Goal: Information Seeking & Learning: Learn about a topic

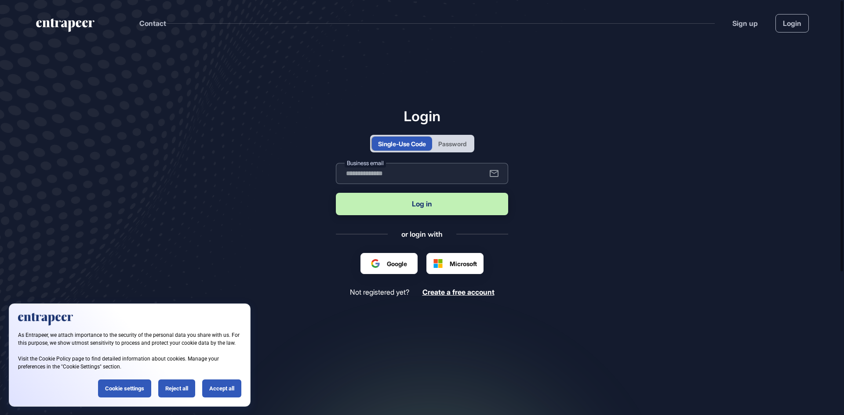
click at [439, 175] on input "text" at bounding box center [422, 173] width 172 height 21
type input "**********"
click at [430, 204] on button "Log in" at bounding box center [422, 204] width 172 height 22
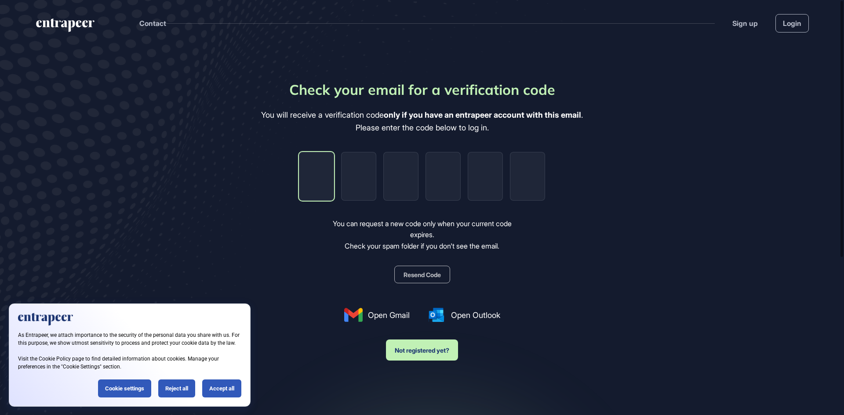
type input "*"
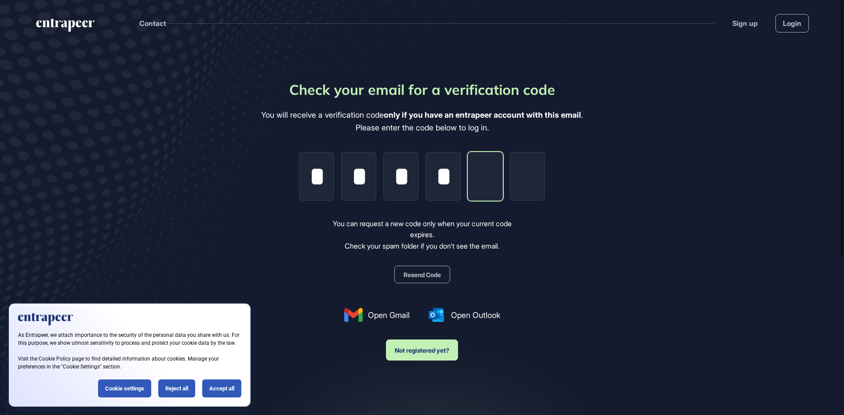
type input "*"
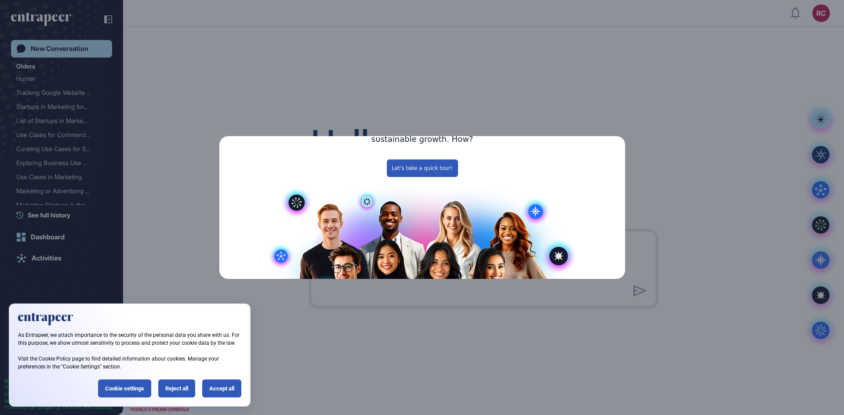
click at [619, 67] on icon "Close Preview" at bounding box center [619, 65] width 4 height 4
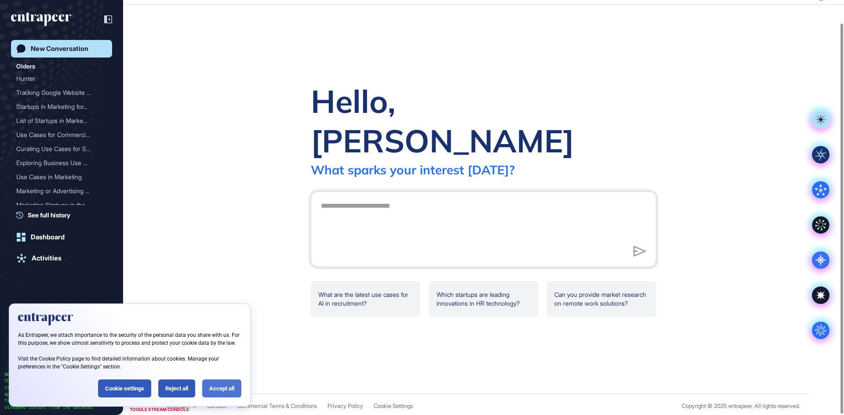
scroll to position [25, 0]
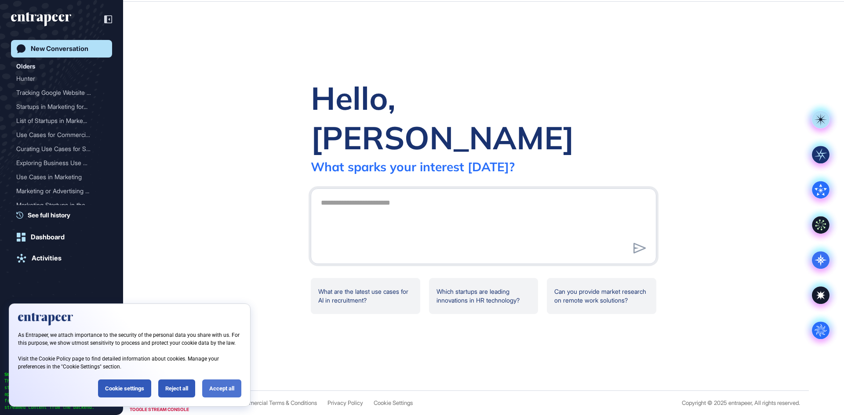
click at [217, 393] on div "Accept all" at bounding box center [221, 389] width 39 height 18
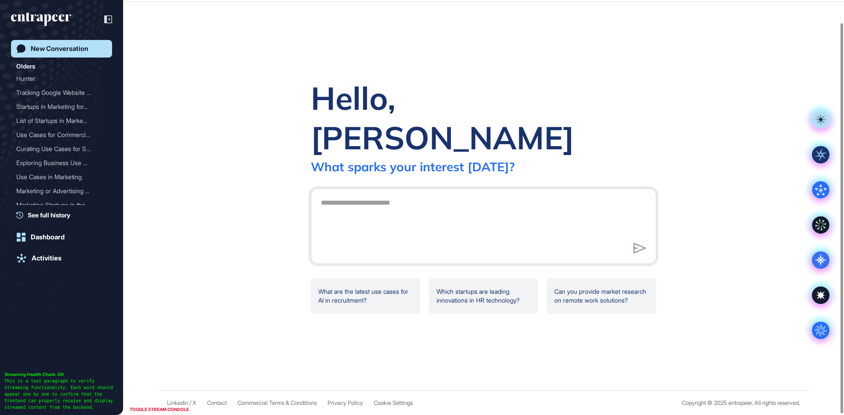
scroll to position [0, 0]
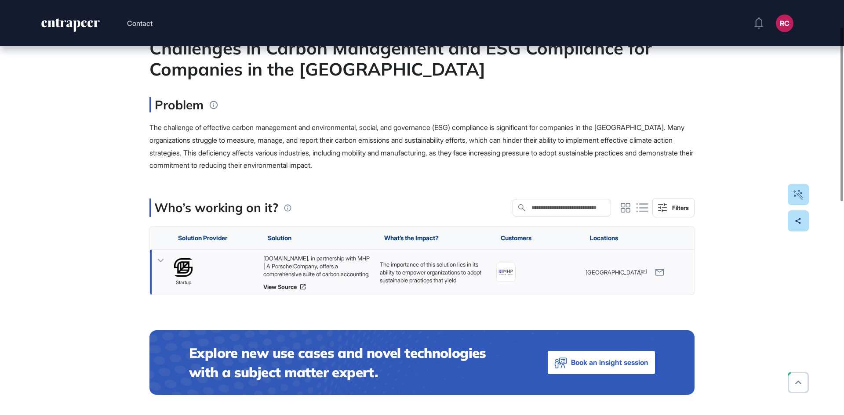
scroll to position [88, 0]
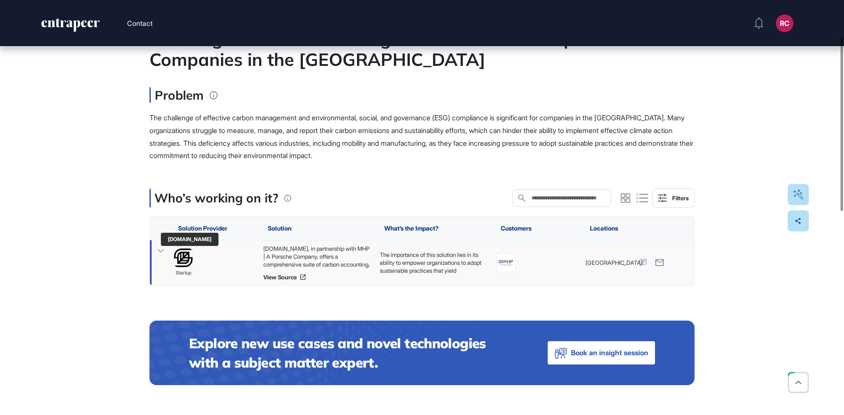
click at [189, 260] on img at bounding box center [183, 258] width 18 height 18
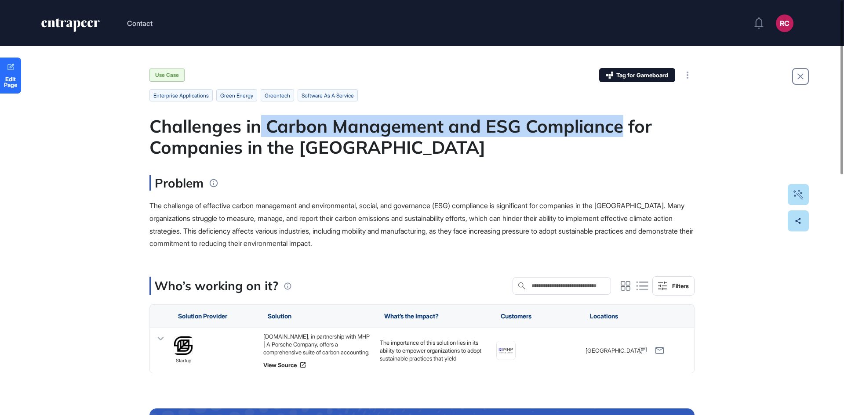
drag, startPoint x: 262, startPoint y: 122, endPoint x: 620, endPoint y: 131, distance: 357.8
click at [620, 131] on div "Challenges in Carbon Management and ESG Compliance for Companies in the Americas" at bounding box center [421, 137] width 545 height 42
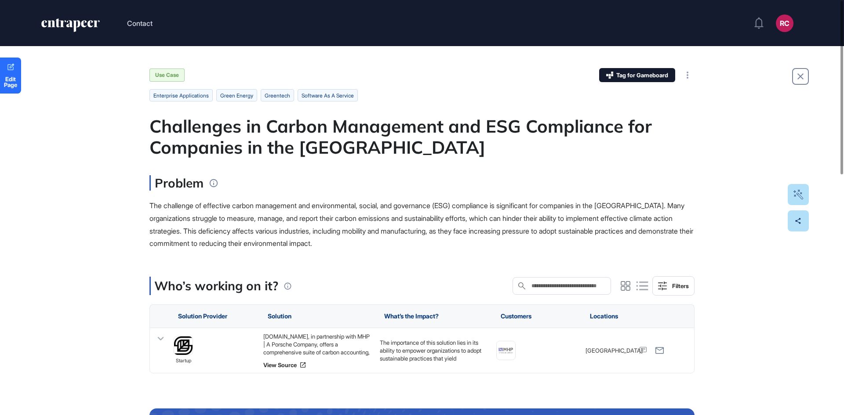
drag, startPoint x: 456, startPoint y: 140, endPoint x: 410, endPoint y: 137, distance: 46.2
click at [457, 137] on div "Challenges in Carbon Management and ESG Compliance for Companies in the Americas" at bounding box center [421, 137] width 545 height 42
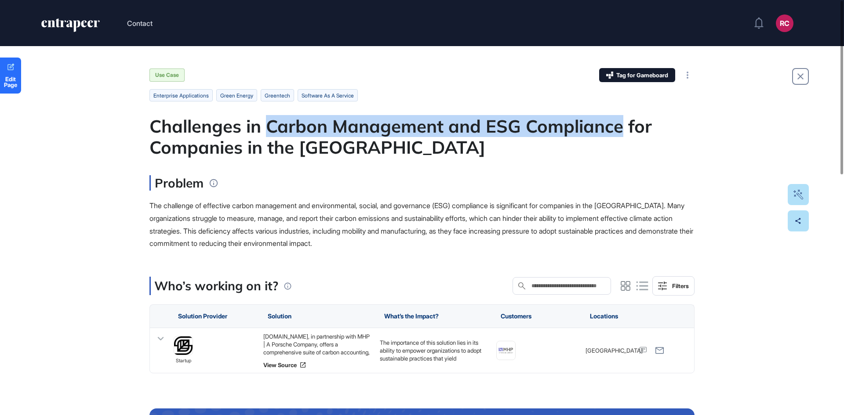
drag, startPoint x: 271, startPoint y: 120, endPoint x: 620, endPoint y: 129, distance: 349.8
click at [620, 129] on div "Challenges in Carbon Management and ESG Compliance for Companies in the Americas" at bounding box center [421, 137] width 545 height 42
copy div "Carbon Management and ESG Compliance"
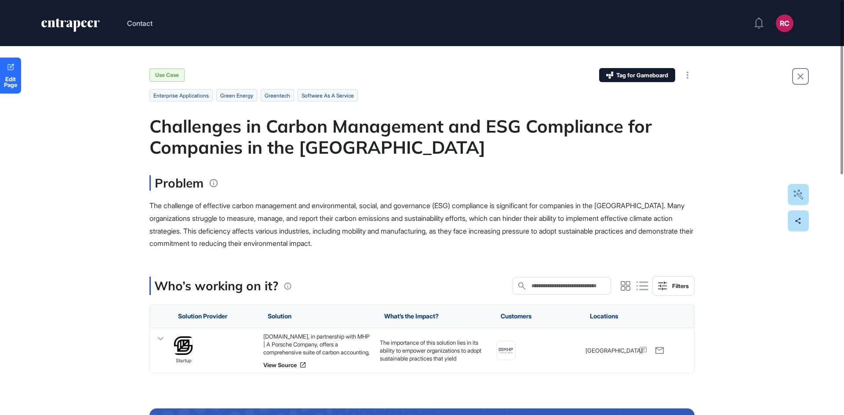
click at [162, 197] on div "Problem The challenge of effective carbon management and environmental, social,…" at bounding box center [421, 212] width 545 height 75
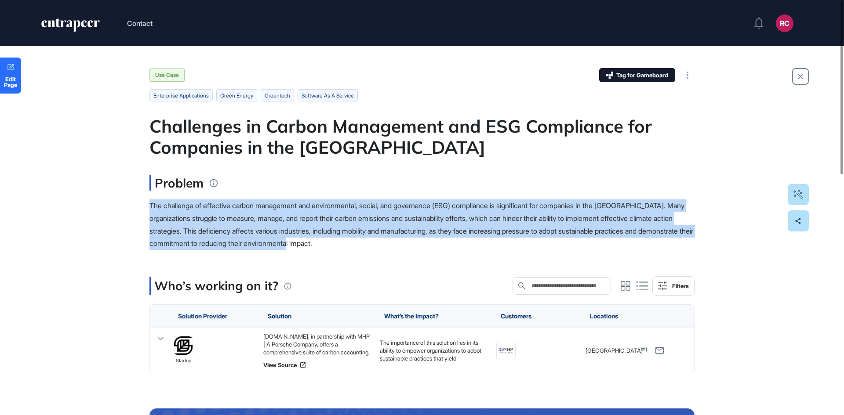
drag, startPoint x: 145, startPoint y: 201, endPoint x: 413, endPoint y: 246, distance: 270.9
copy span "The challenge of effective carbon management and environmental, social, and gov…"
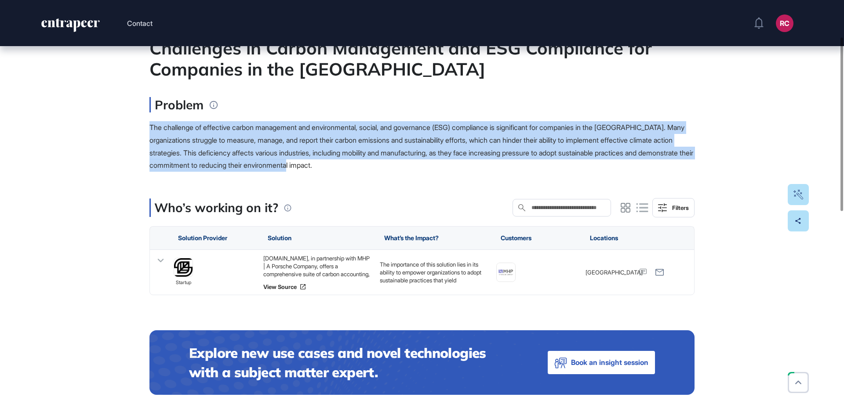
scroll to position [88, 0]
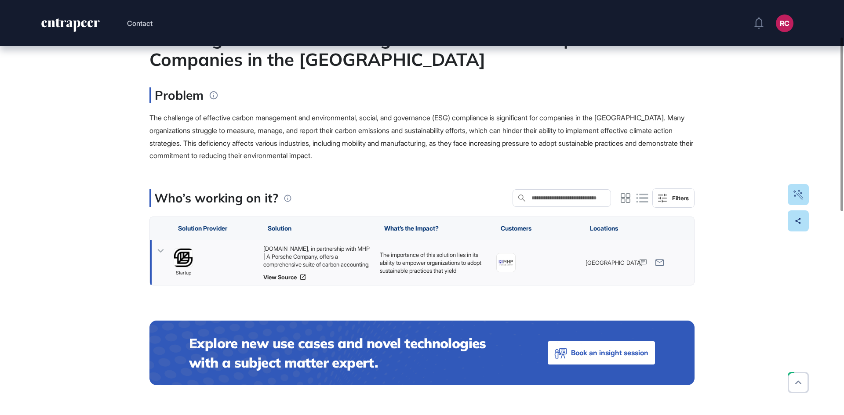
click at [323, 250] on div "Sustain.Life, in partnership with MHP | A Porsche Company, offers a comprehensi…" at bounding box center [317, 257] width 108 height 24
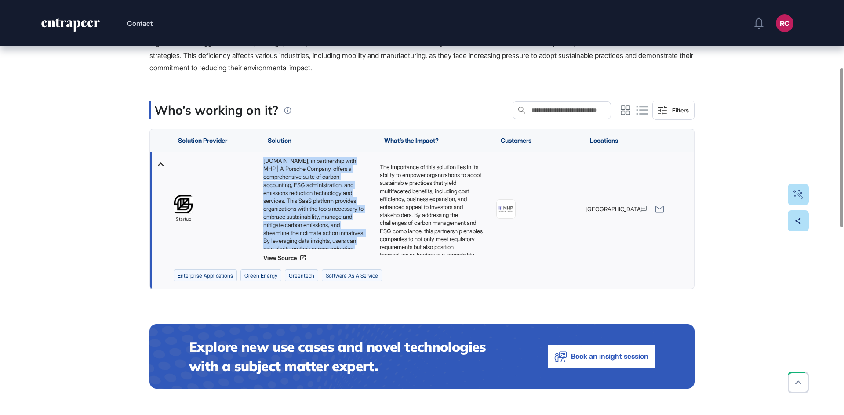
scroll to position [36, 0]
drag, startPoint x: 260, startPoint y: 159, endPoint x: 355, endPoint y: 242, distance: 125.2
click at [355, 242] on div "Sustain.Life, in partnership with MHP | A Porsche Company, offers a comprehensi…" at bounding box center [317, 208] width 116 height 113
copy div "Sustain.Life, in partnership with MHP | A Porsche Company, offers a comprehensi…"
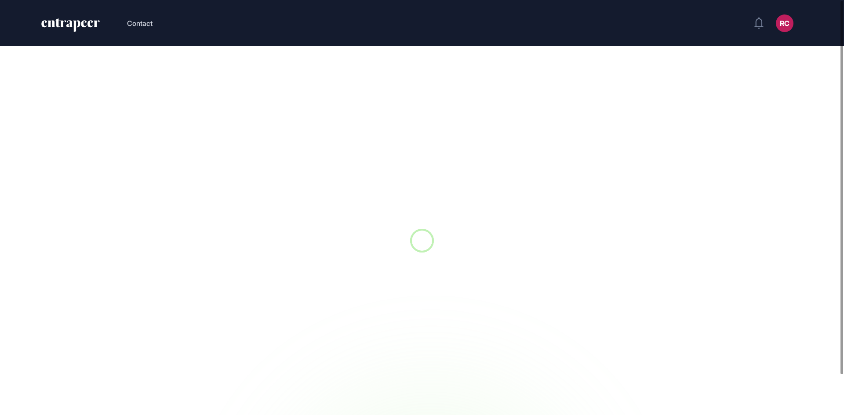
scroll to position [0, 0]
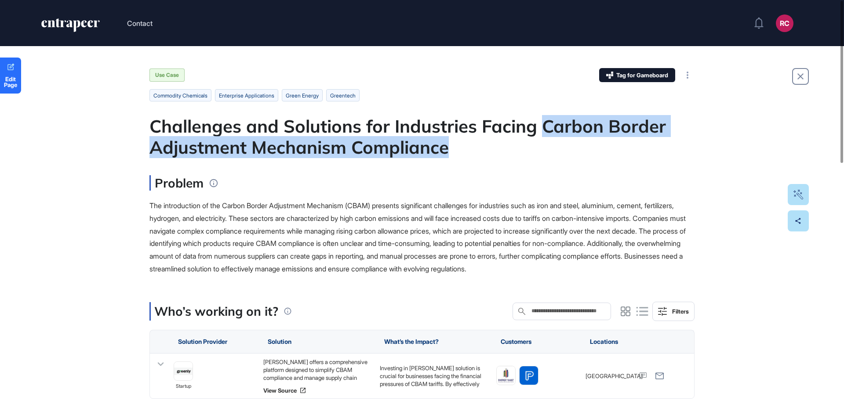
drag, startPoint x: 543, startPoint y: 125, endPoint x: 453, endPoint y: 156, distance: 96.0
click at [453, 156] on div "Challenges and Solutions for Industries Facing Carbon Border Adjustment Mechani…" at bounding box center [421, 137] width 545 height 42
copy div "Carbon Border Adjustment Mechanism Compliance"
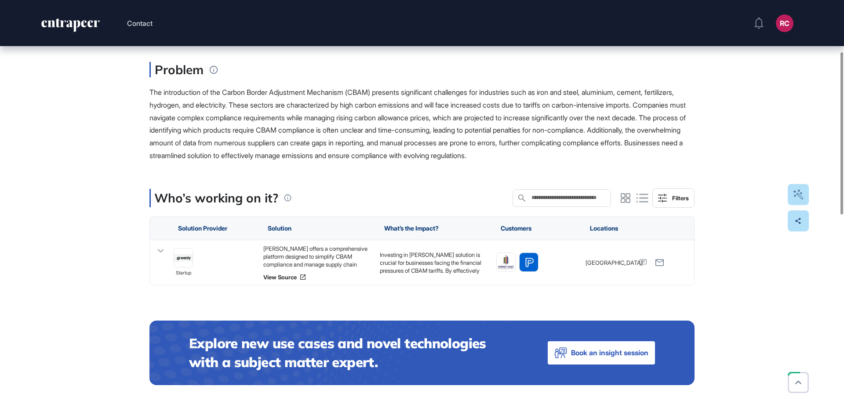
scroll to position [132, 0]
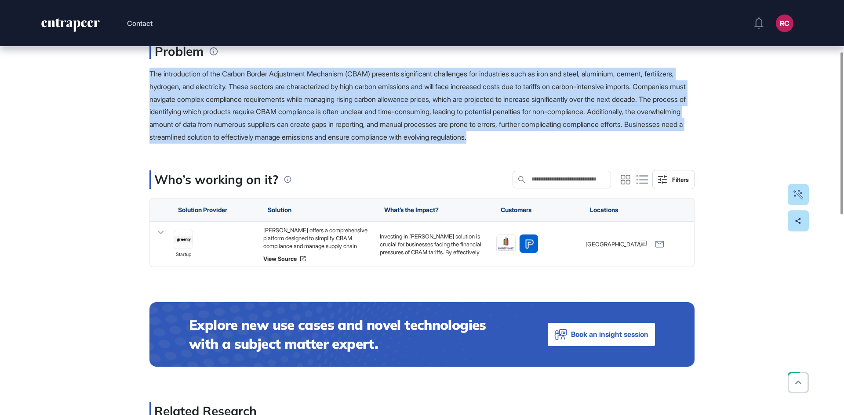
drag, startPoint x: 149, startPoint y: 72, endPoint x: 700, endPoint y: 134, distance: 554.9
click at [700, 134] on div "Edit Page Use Case Tag for Gameboard Build Partner Invest Acquire commodity che…" at bounding box center [422, 408] width 844 height 988
copy span "The introduction of the Carbon Border Adjustment Mechanism (CBAM) presents sign…"
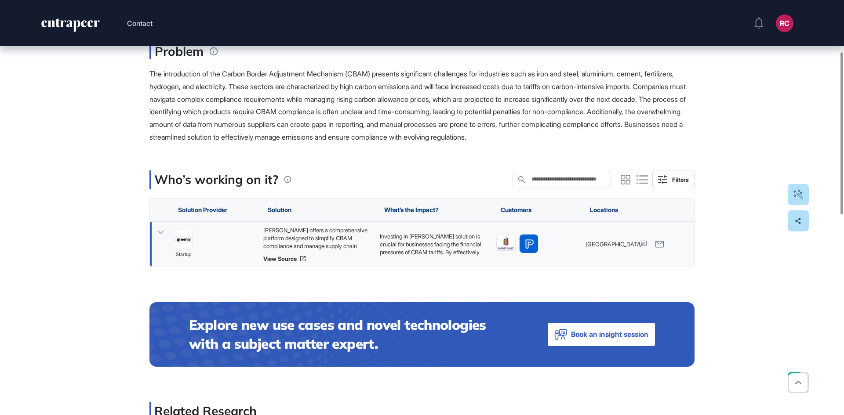
click at [296, 238] on div "Greenly offers a comprehensive platform designed to simplify CBAM compliance an…" at bounding box center [317, 238] width 108 height 24
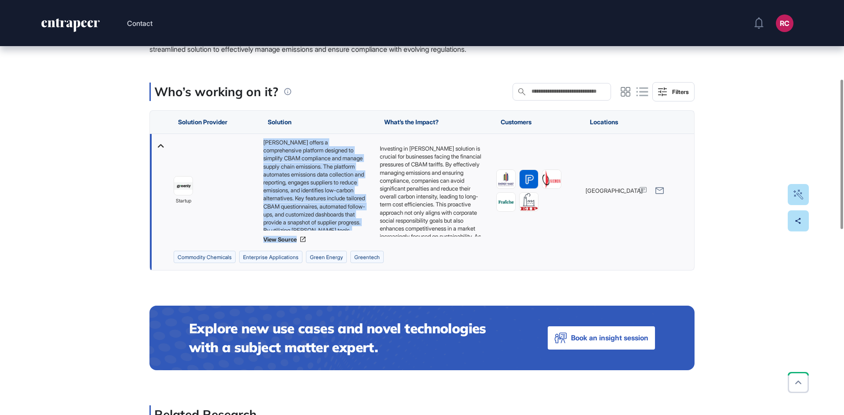
scroll to position [83, 0]
drag, startPoint x: 263, startPoint y: 141, endPoint x: 351, endPoint y: 224, distance: 120.9
click at [351, 224] on div "Greenly offers a comprehensive platform designed to simplify CBAM compliance an…" at bounding box center [317, 184] width 108 height 92
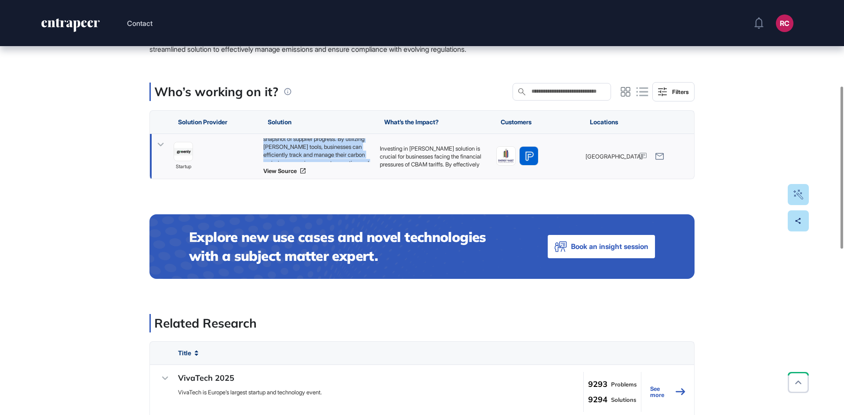
copy div "Greenly offers a comprehensive platform designed to simplify CBAM compliance an…"
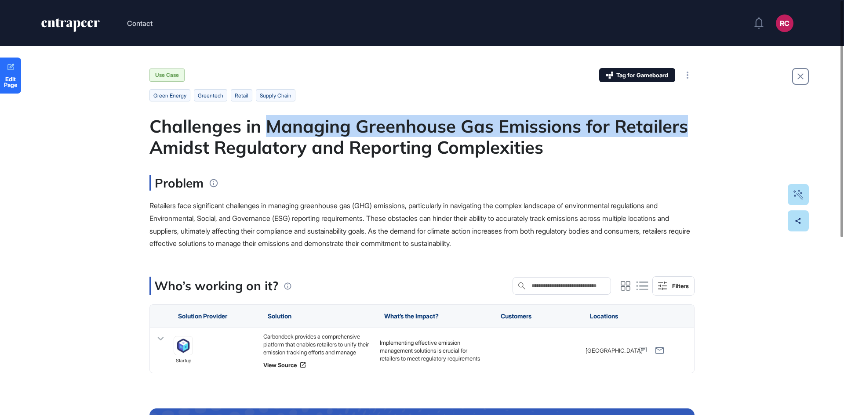
drag, startPoint x: 268, startPoint y: 127, endPoint x: 691, endPoint y: 126, distance: 422.7
click at [691, 126] on div "Challenges in Managing Greenhouse Gas Emissions for Retailers Amidst Regulatory…" at bounding box center [421, 137] width 545 height 42
copy div "Managing Greenhouse Gas Emissions for Retailers"
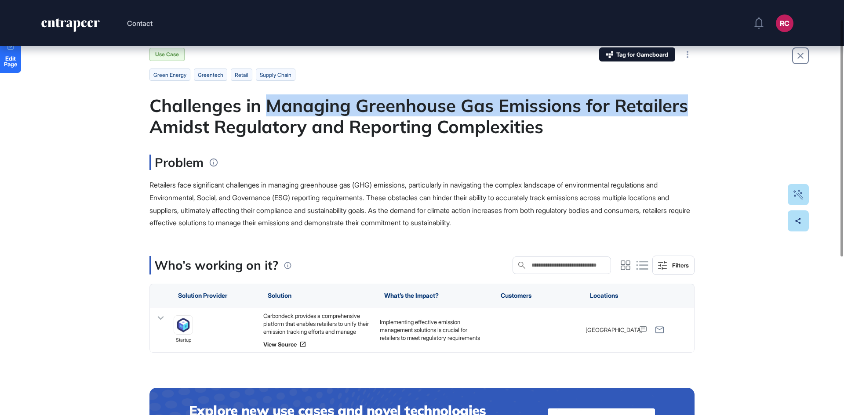
scroll to position [44, 0]
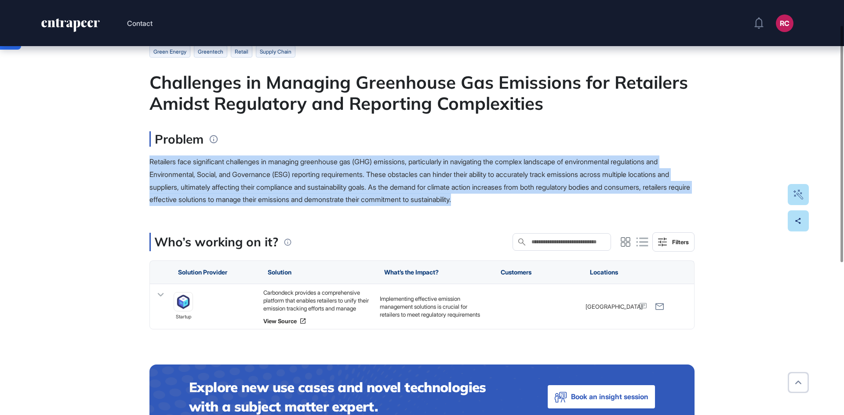
drag, startPoint x: 146, startPoint y: 161, endPoint x: 616, endPoint y: 201, distance: 471.8
click at [616, 201] on div "Edit Page Use Case Tag for Gameboard Build Partner Invest Acquire green energy …" at bounding box center [422, 329] width 844 height 655
copy span "Retailers face significant challenges in managing greenhouse gas (GHG) emission…"
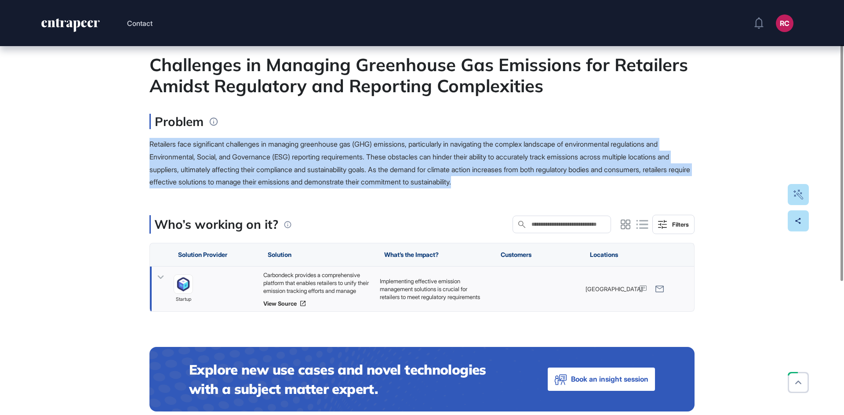
scroll to position [88, 0]
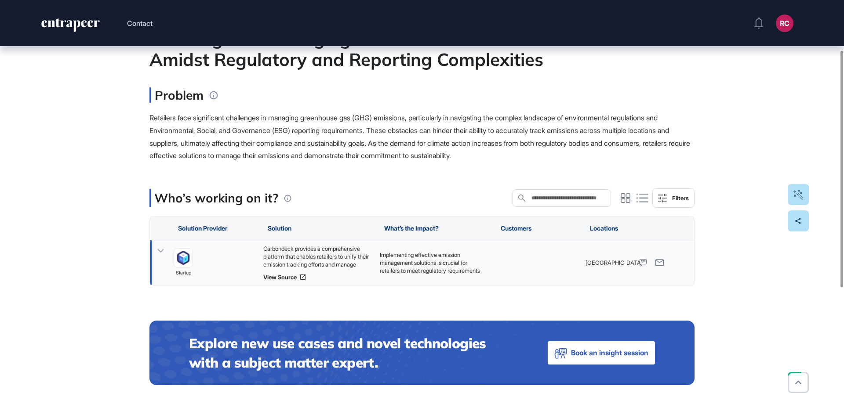
click at [310, 258] on div "Carbondeck provides a comprehensive platform that enables retailers to unify th…" at bounding box center [317, 257] width 108 height 24
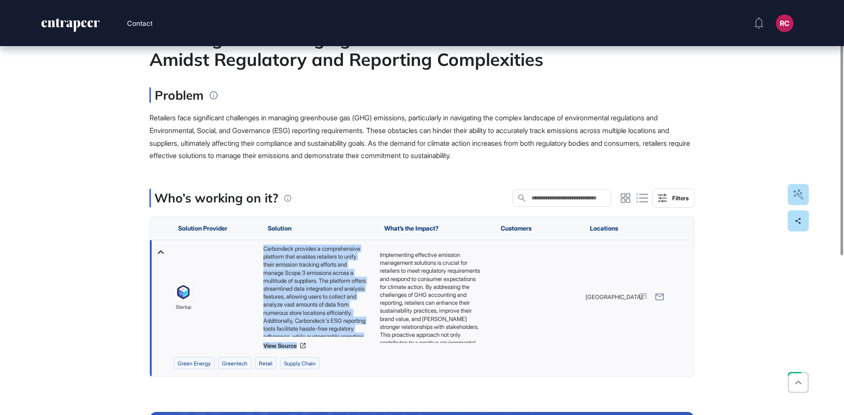
scroll to position [52, 0]
drag, startPoint x: 263, startPoint y: 246, endPoint x: 337, endPoint y: 331, distance: 112.4
click at [337, 331] on div "Carbondeck provides a comprehensive platform that enables retailers to unify th…" at bounding box center [317, 291] width 108 height 92
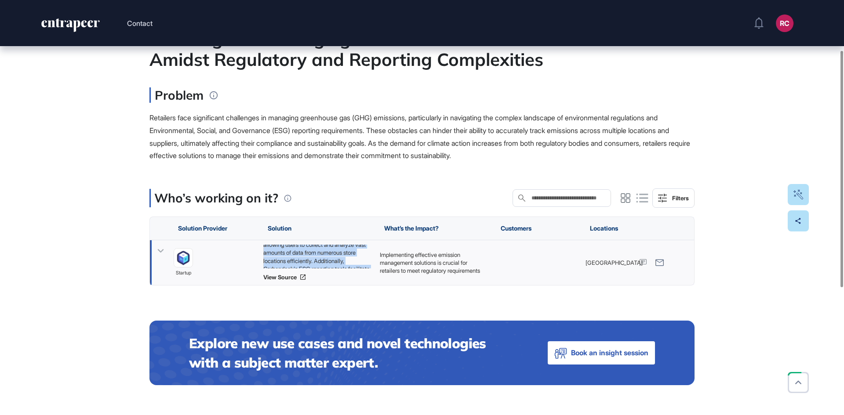
copy div "Carbondeck provides a comprehensive platform that enables retailers to unify th…"
click at [531, 260] on div at bounding box center [537, 262] width 90 height 45
